Goal: Task Accomplishment & Management: Manage account settings

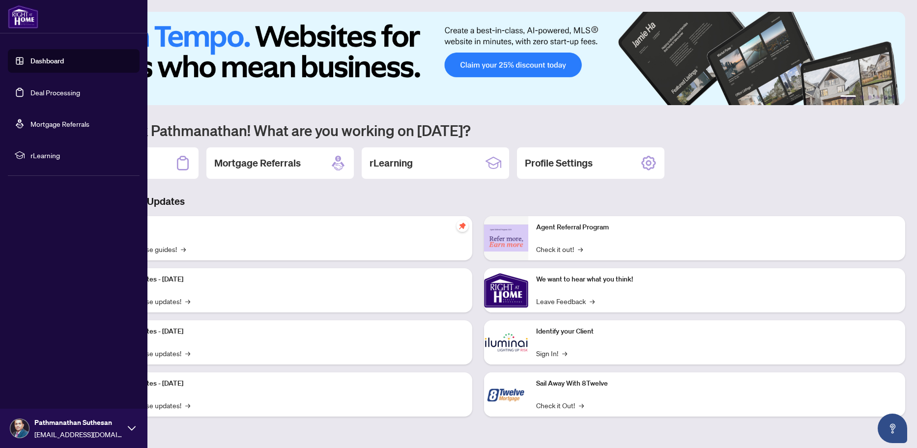
click at [39, 58] on link "Dashboard" at bounding box center [46, 61] width 33 height 9
click at [48, 94] on link "Deal Processing" at bounding box center [55, 92] width 50 height 9
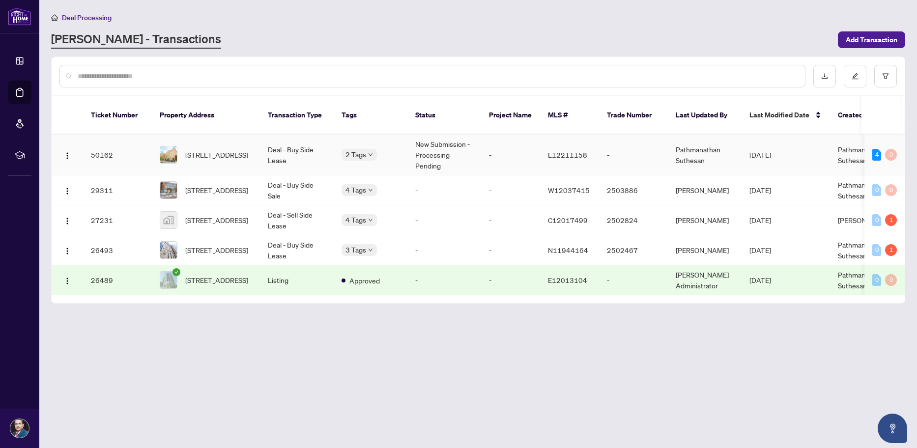
click at [859, 145] on span "Pathmanathan Suthesan" at bounding box center [860, 155] width 45 height 20
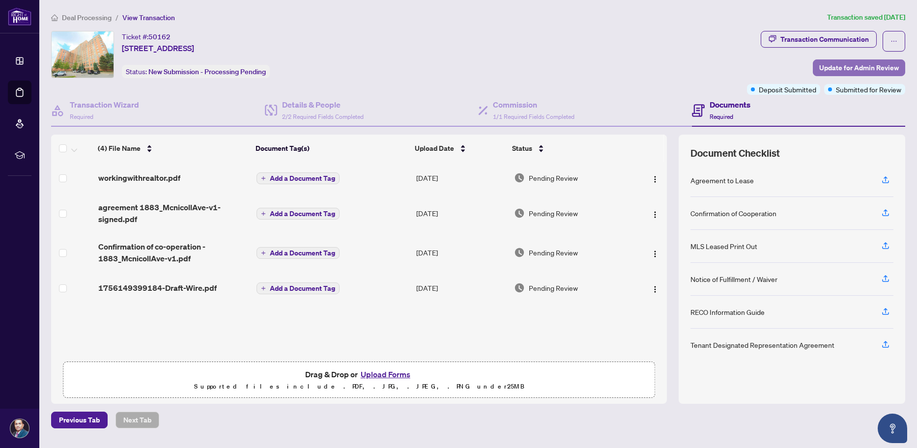
click at [881, 64] on span "Update for Admin Review" at bounding box center [859, 68] width 80 height 16
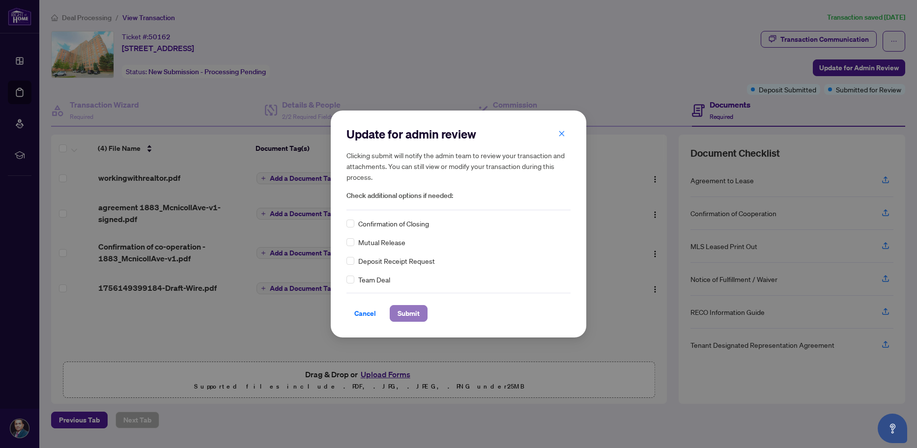
click at [411, 312] on span "Submit" at bounding box center [409, 314] width 22 height 16
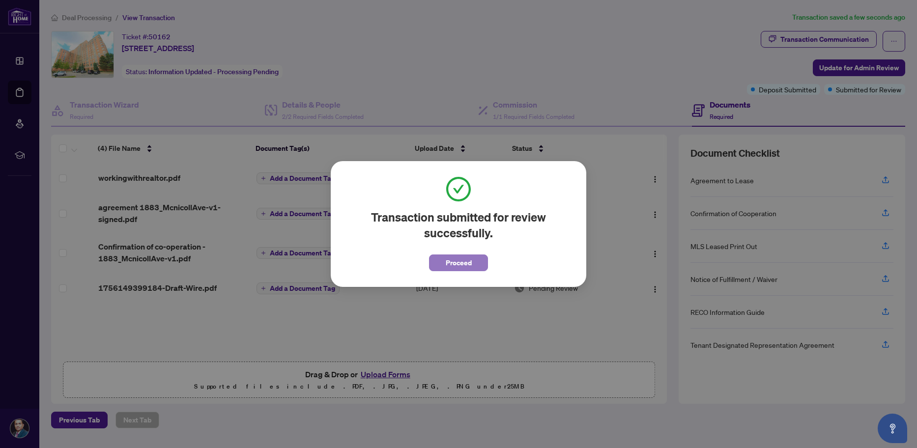
click at [460, 262] on span "Proceed" at bounding box center [459, 263] width 26 height 16
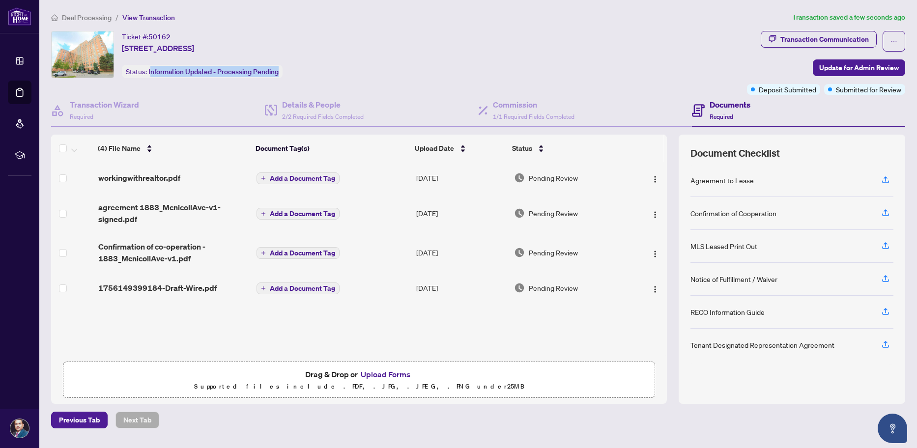
drag, startPoint x: 150, startPoint y: 72, endPoint x: 301, endPoint y: 78, distance: 150.5
click at [301, 78] on div "Ticket #: 50162 [STREET_ADDRESS] Status: Information Updated - Processing Pendi…" at bounding box center [397, 63] width 696 height 64
click at [382, 69] on div "Ticket #: 50162 [STREET_ADDRESS] Status: Information Updated - Processing Pendi…" at bounding box center [397, 54] width 692 height 47
